Goal: Information Seeking & Learning: Learn about a topic

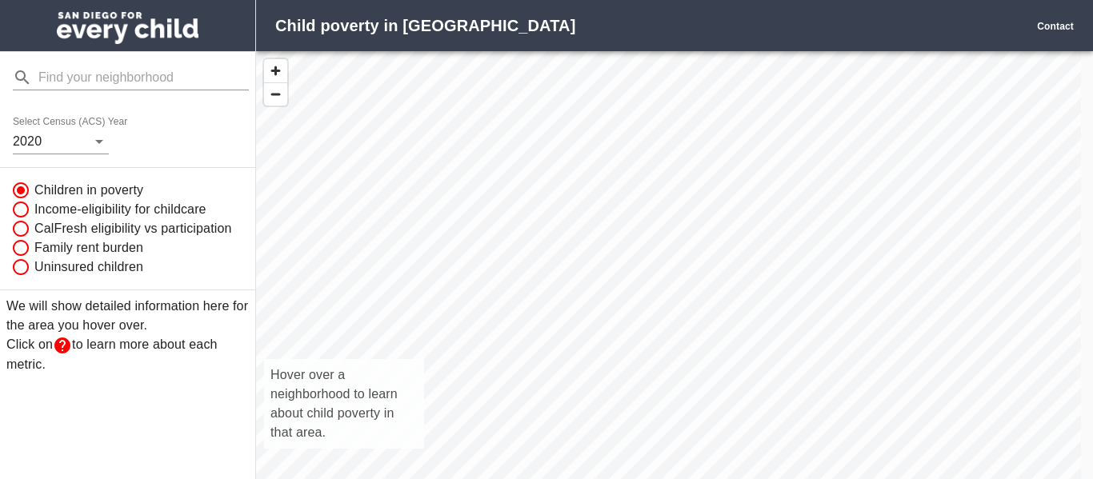
scroll to position [451, 813]
click at [603, 162] on div "Hover over a neighborhood to learn about child poverty in that area." at bounding box center [668, 282] width 825 height 463
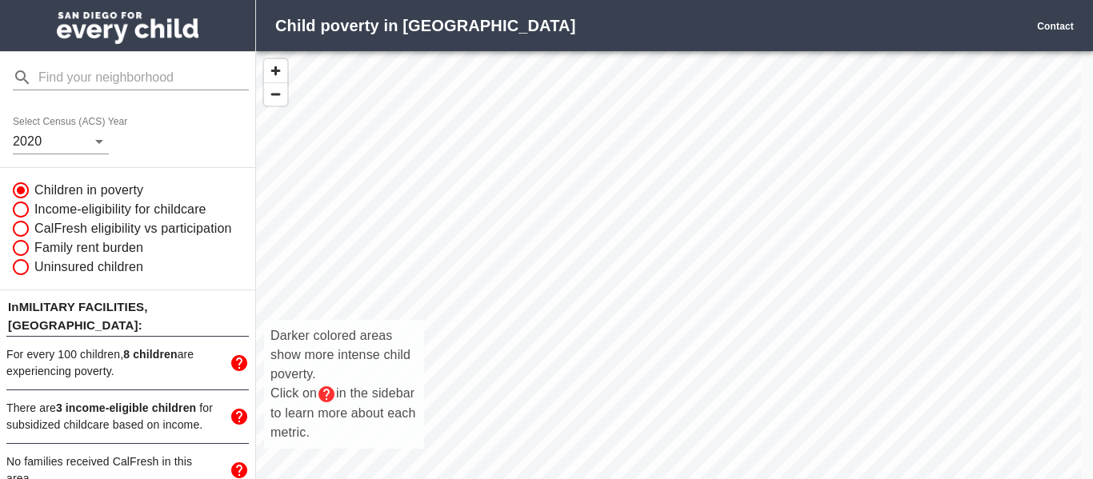
click at [169, 72] on input "mailbox folders" at bounding box center [143, 78] width 210 height 26
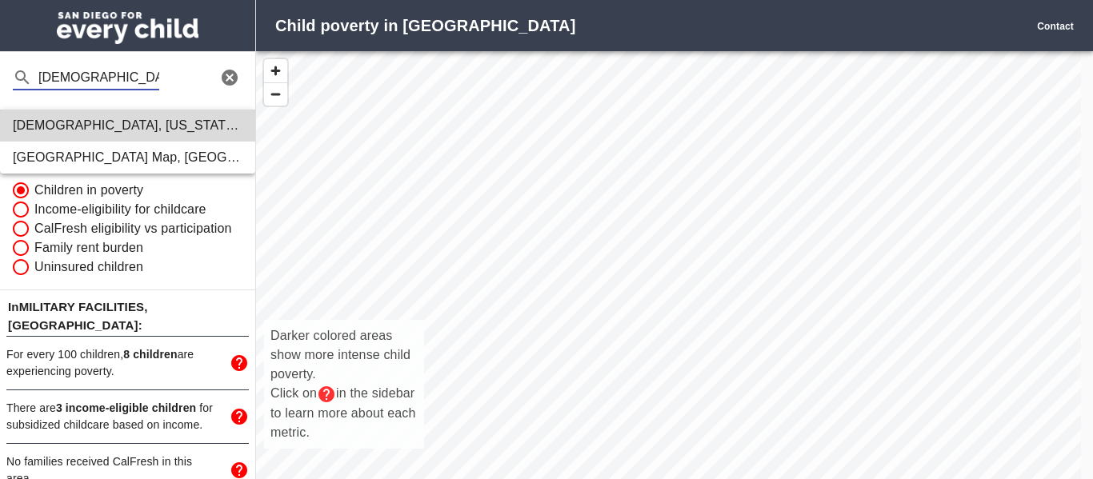
click at [128, 114] on h6 "[GEOGRAPHIC_DATA] , [US_STATE], [GEOGRAPHIC_DATA]" at bounding box center [128, 125] width 230 height 22
type input "[GEOGRAPHIC_DATA], [US_STATE], [GEOGRAPHIC_DATA]"
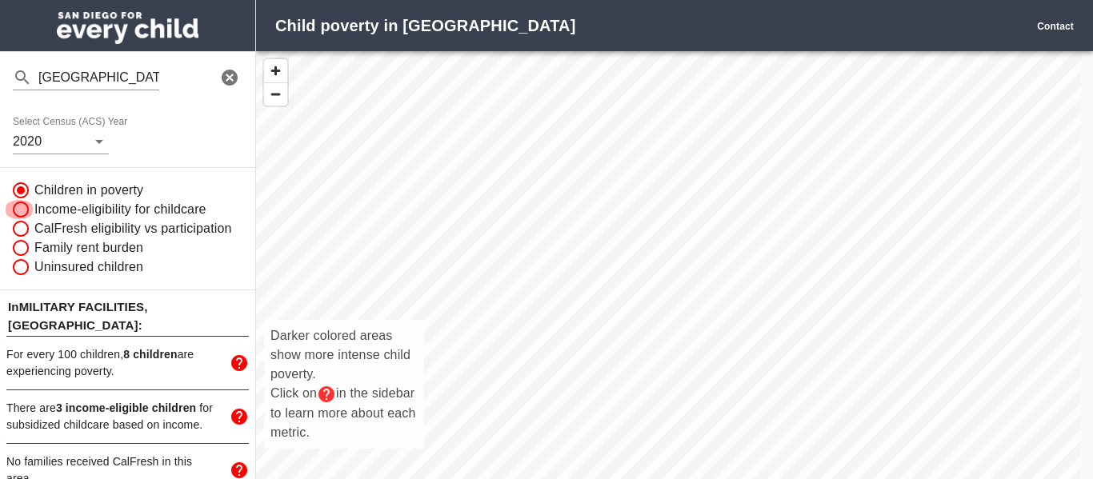
click at [23, 215] on input "Income-eligibility for childcare" at bounding box center [19, 209] width 30 height 19
radio input "true"
radio input "false"
radio input "true"
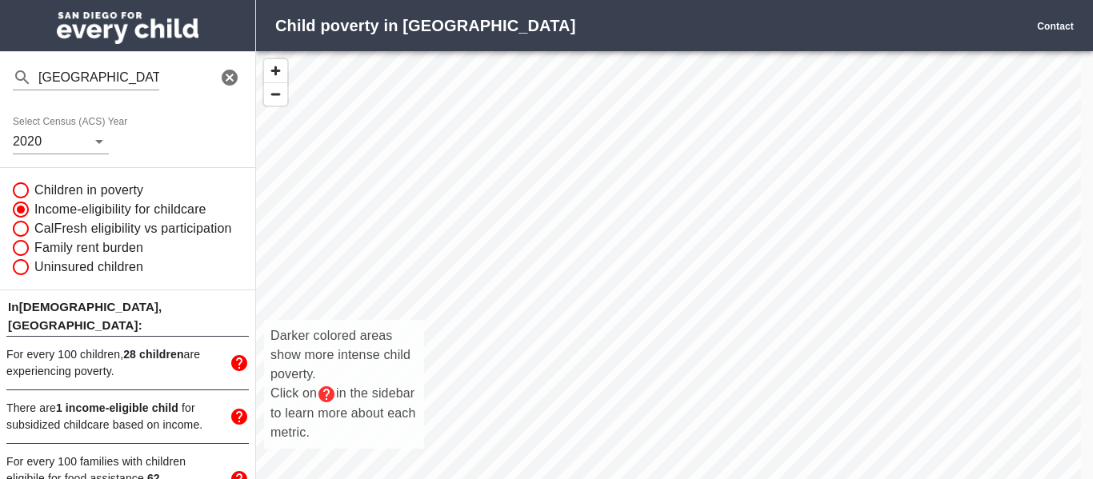
click at [791, 330] on div "Darker colored areas show more intense child poverty. Click on in the sidebar t…" at bounding box center [668, 282] width 825 height 463
click at [759, 224] on div "Darker colored areas show more intense child poverty. Click on in the sidebar t…" at bounding box center [668, 282] width 825 height 463
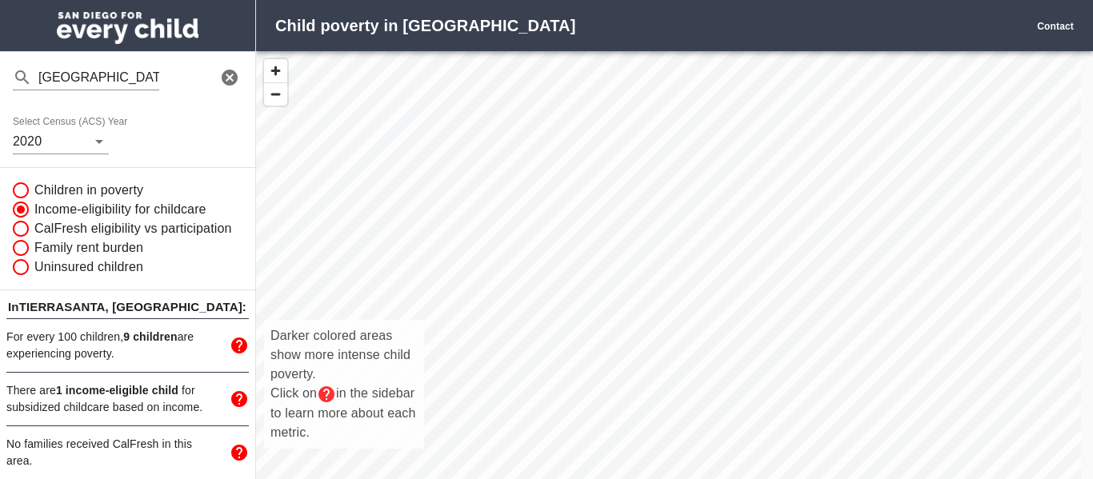
click at [26, 192] on input "Children in poverty" at bounding box center [19, 190] width 30 height 19
radio input "true"
radio input "false"
radio input "true"
radio input "false"
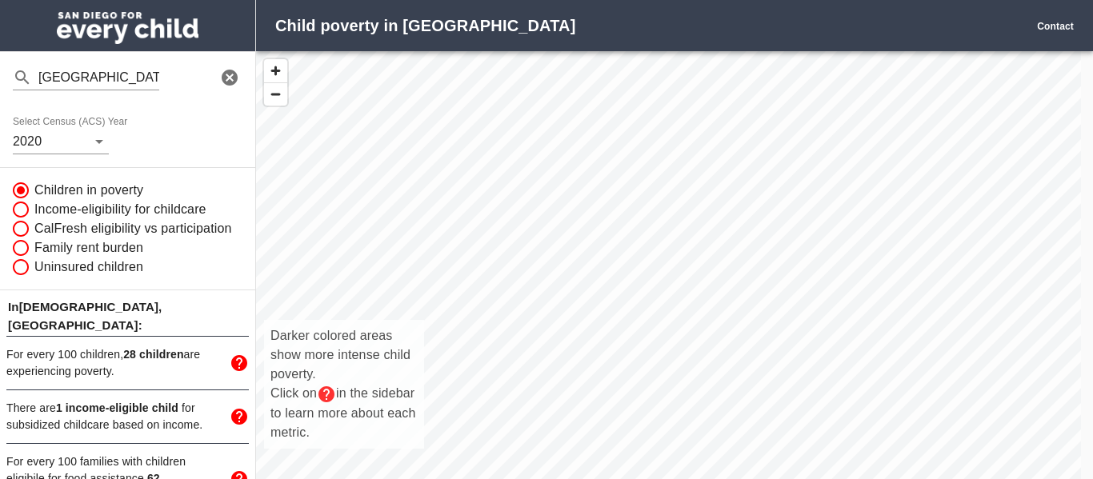
click at [635, 206] on div "Darker colored areas show more intense child poverty. Click on in the sidebar t…" at bounding box center [668, 282] width 825 height 463
click at [611, 327] on div "Darker colored areas show more intense child poverty. Click on in the sidebar t…" at bounding box center [668, 282] width 825 height 463
click at [765, 334] on div "Darker colored areas show more intense child poverty. Click on in the sidebar t…" at bounding box center [668, 282] width 825 height 463
click at [326, 166] on div "Darker colored areas show more intense child poverty. Click on in the sidebar t…" at bounding box center [668, 282] width 825 height 463
